Goal: Task Accomplishment & Management: Use online tool/utility

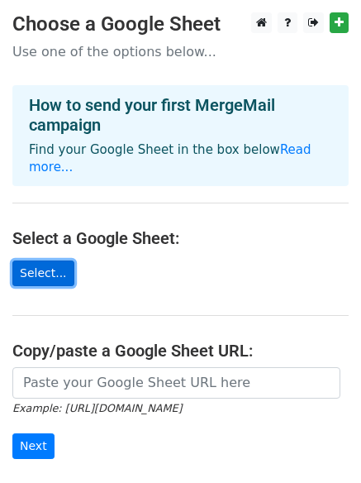
click at [24, 261] on link "Select..." at bounding box center [43, 274] width 62 height 26
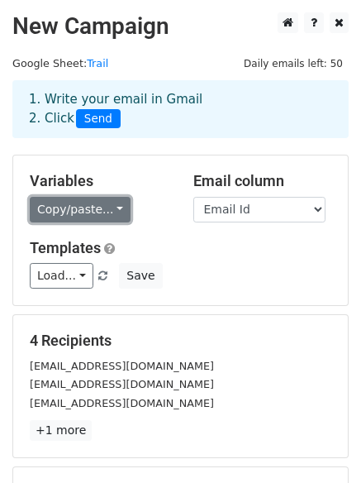
click at [99, 213] on link "Copy/paste..." at bounding box center [80, 210] width 101 height 26
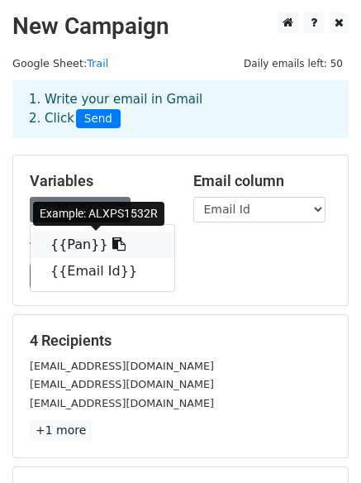
click at [66, 254] on link "{{Pan}}" at bounding box center [103, 245] width 144 height 26
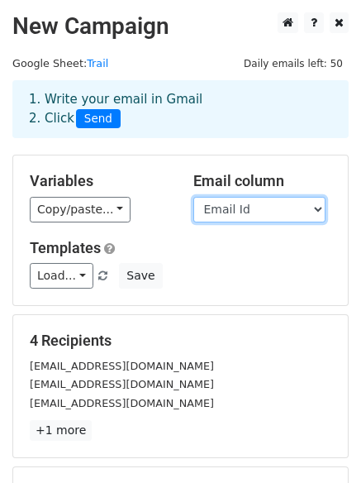
click at [276, 217] on select "Pan Email Id" at bounding box center [260, 210] width 132 height 26
click at [194, 197] on select "Pan Email Id" at bounding box center [260, 210] width 132 height 26
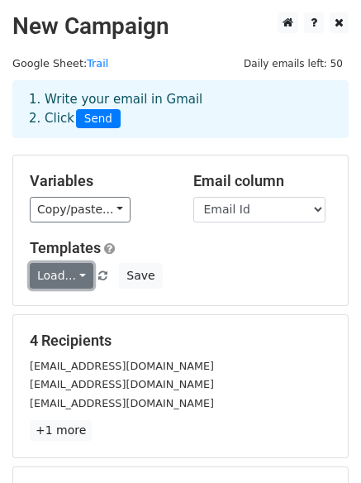
click at [67, 283] on link "Load..." at bounding box center [62, 276] width 64 height 26
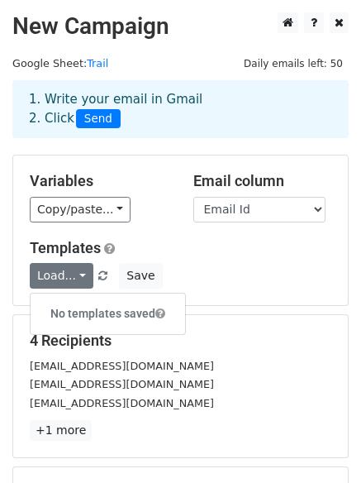
click at [218, 261] on div "Templates Load... No templates saved Save" at bounding box center [180, 264] width 327 height 50
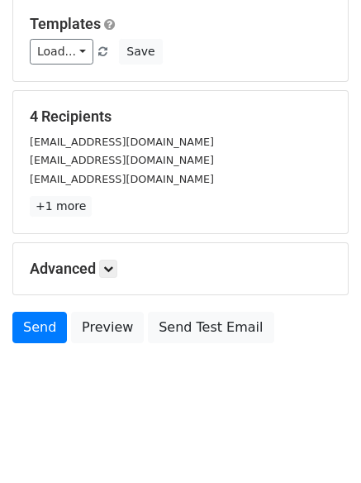
scroll to position [225, 0]
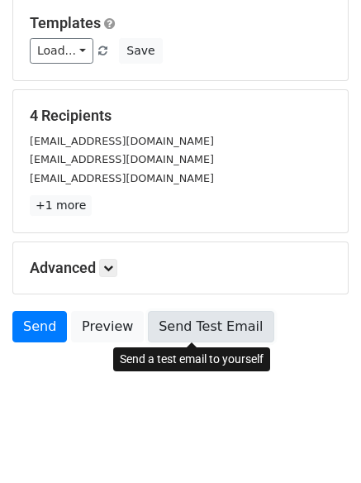
click at [187, 331] on link "Send Test Email" at bounding box center [211, 326] width 126 height 31
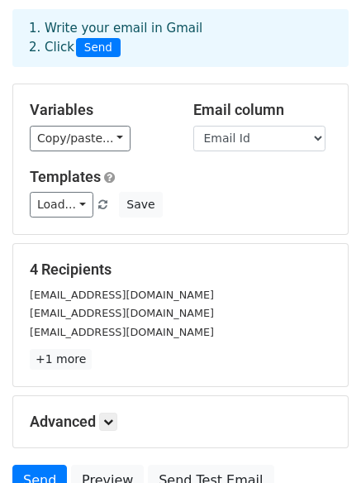
scroll to position [0, 0]
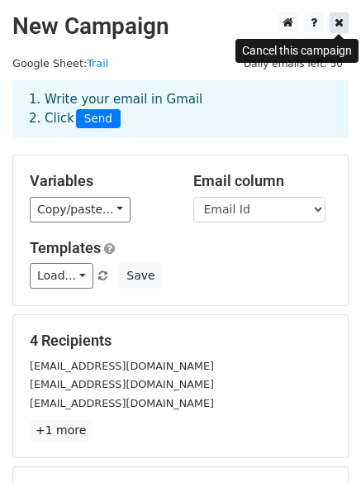
click at [345, 26] on link at bounding box center [339, 22] width 19 height 21
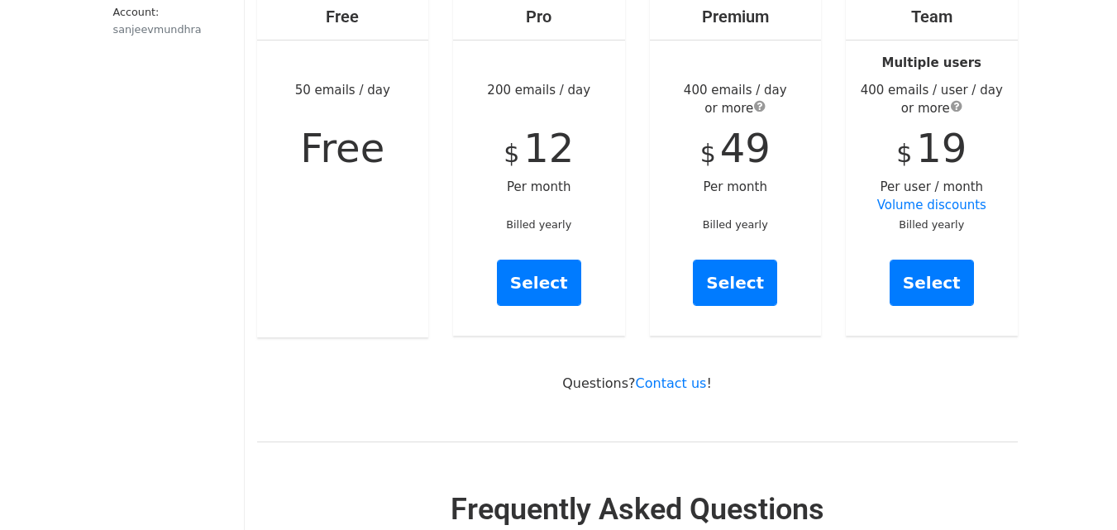
scroll to position [248, 0]
click at [941, 197] on link "Volume discounts" at bounding box center [931, 204] width 109 height 15
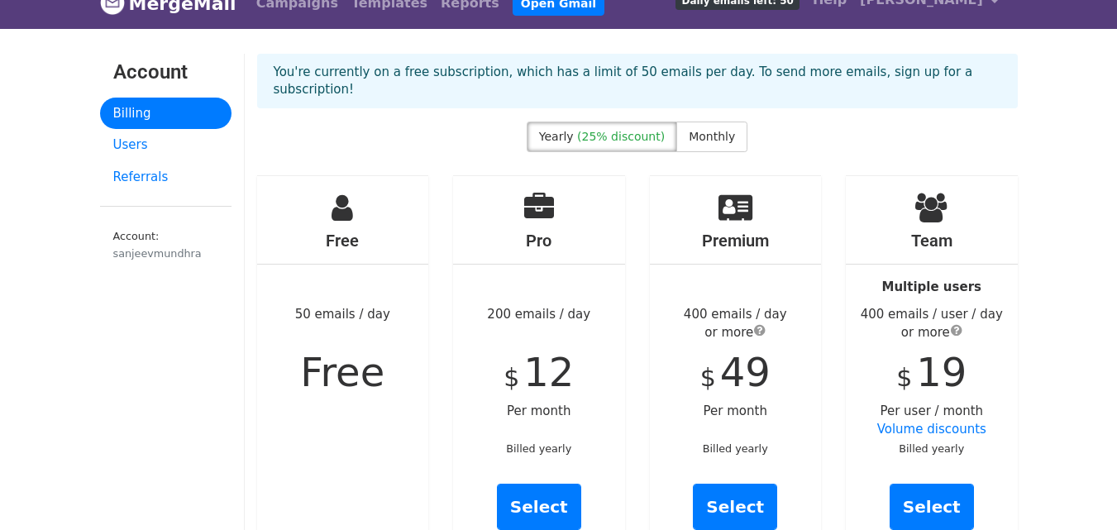
scroll to position [0, 0]
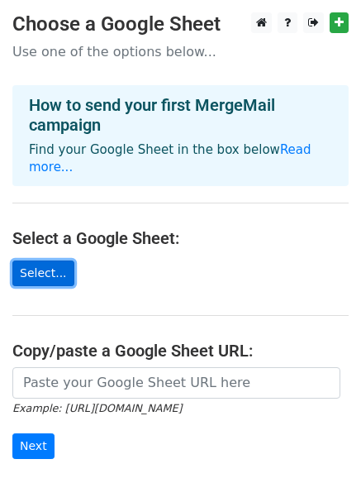
click at [41, 261] on link "Select..." at bounding box center [43, 274] width 62 height 26
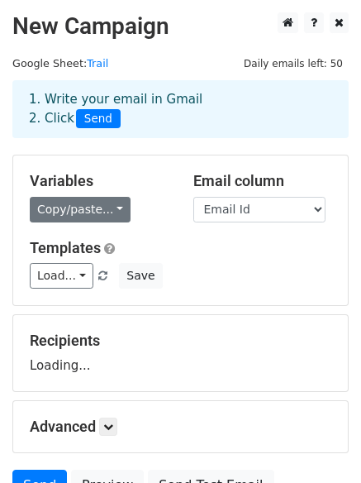
click at [68, 205] on link "Copy/paste..." at bounding box center [80, 210] width 101 height 26
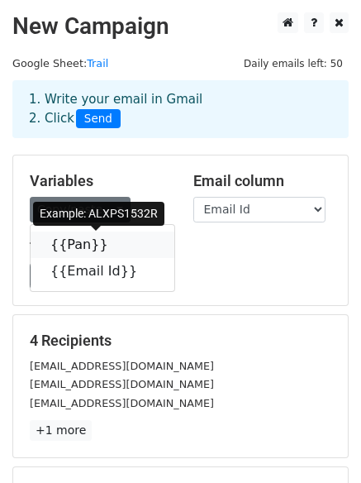
click at [65, 250] on link "{{Pan}}" at bounding box center [103, 245] width 144 height 26
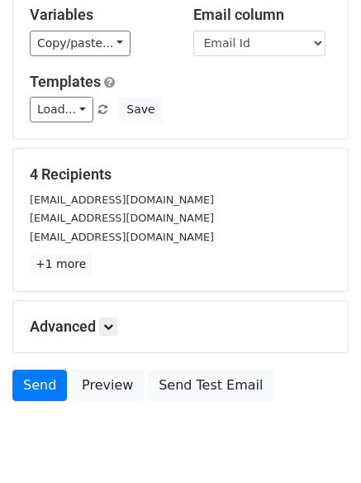
scroll to position [225, 0]
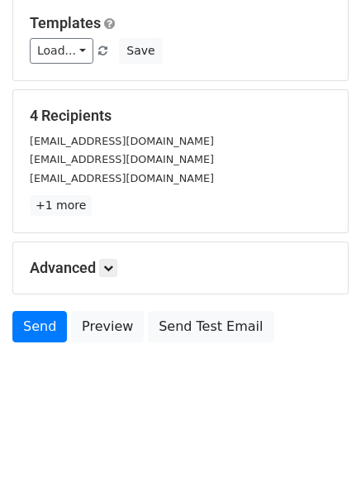
click at [112, 277] on h5 "Advanced" at bounding box center [181, 268] width 302 height 18
click at [117, 268] on link at bounding box center [108, 268] width 18 height 18
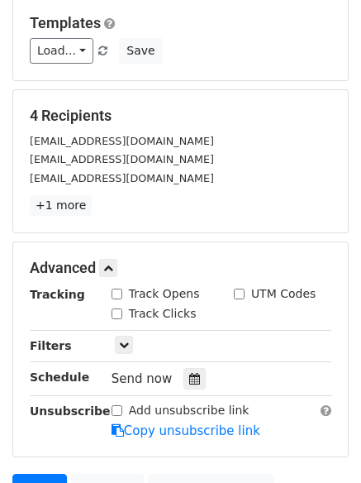
click at [116, 295] on input "Track Opens" at bounding box center [117, 294] width 11 height 11
checkbox input "true"
click at [112, 311] on input "Track Clicks" at bounding box center [117, 313] width 11 height 11
checkbox input "true"
click at [240, 293] on input "UTM Codes" at bounding box center [239, 294] width 11 height 11
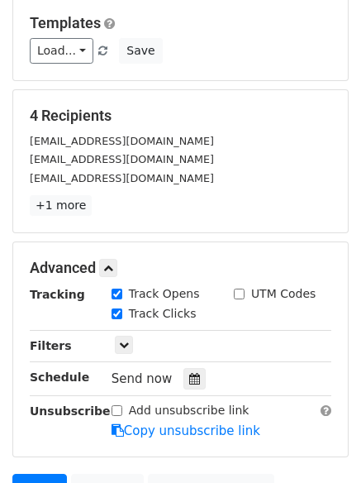
checkbox input "true"
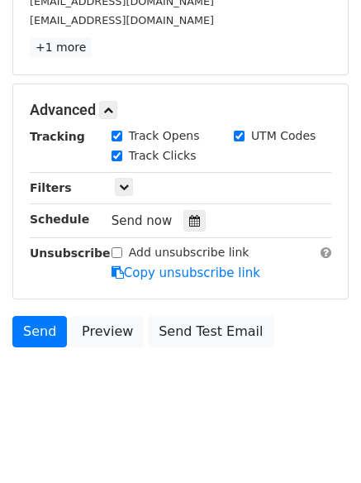
scroll to position [387, 0]
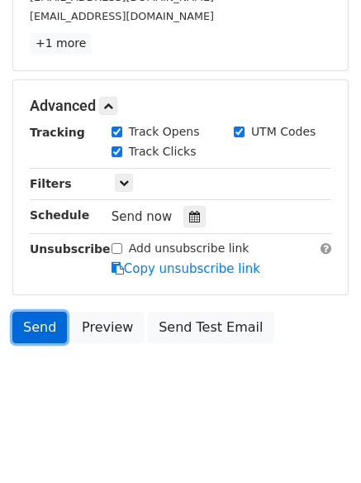
drag, startPoint x: 37, startPoint y: 318, endPoint x: 46, endPoint y: 319, distance: 9.2
click at [36, 316] on link "Send" at bounding box center [39, 327] width 55 height 31
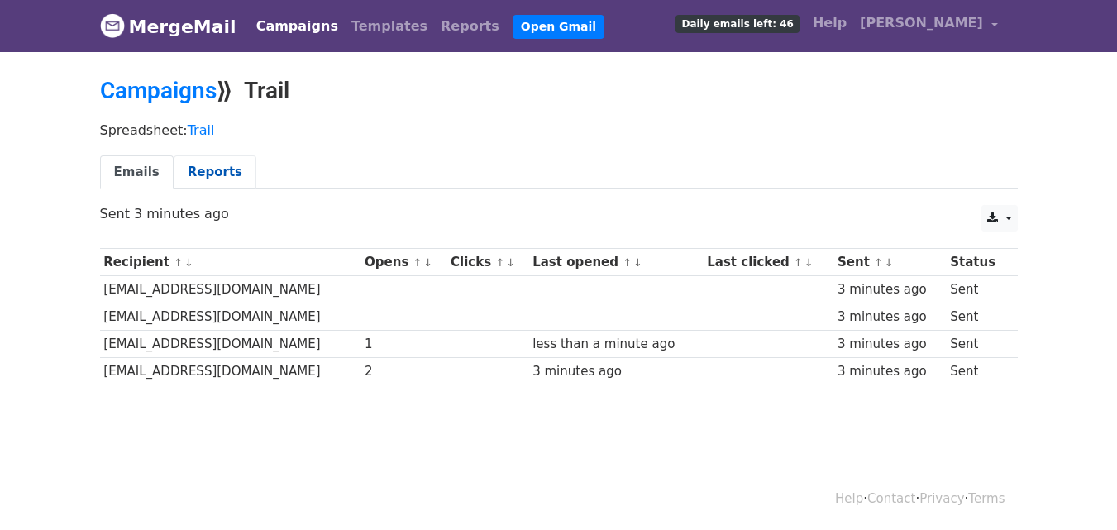
click at [208, 184] on link "Reports" at bounding box center [215, 172] width 83 height 34
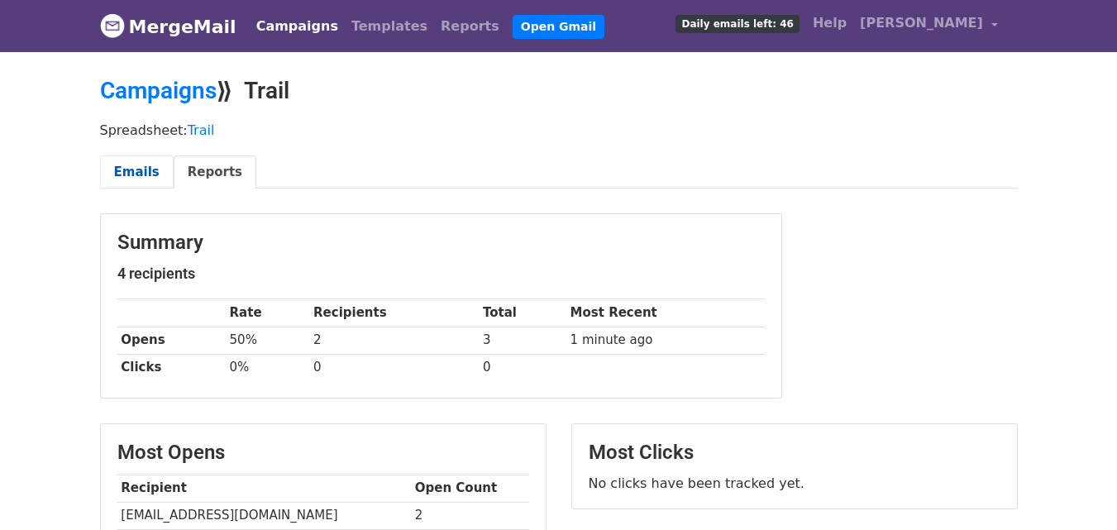
click at [128, 169] on link "Emails" at bounding box center [137, 172] width 74 height 34
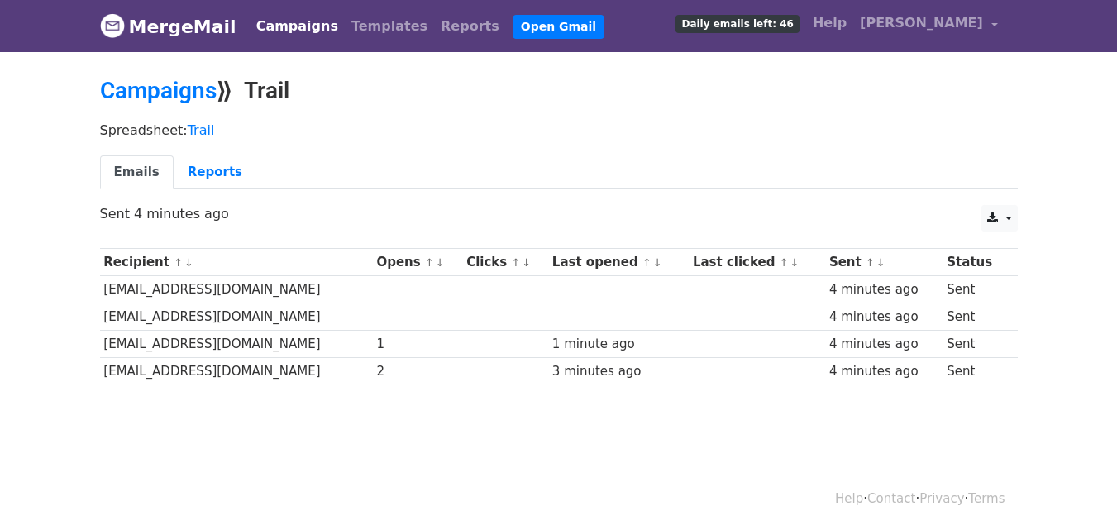
click at [228, 285] on td "[EMAIL_ADDRESS][DOMAIN_NAME]" at bounding box center [236, 289] width 273 height 27
